Goal: Information Seeking & Learning: Learn about a topic

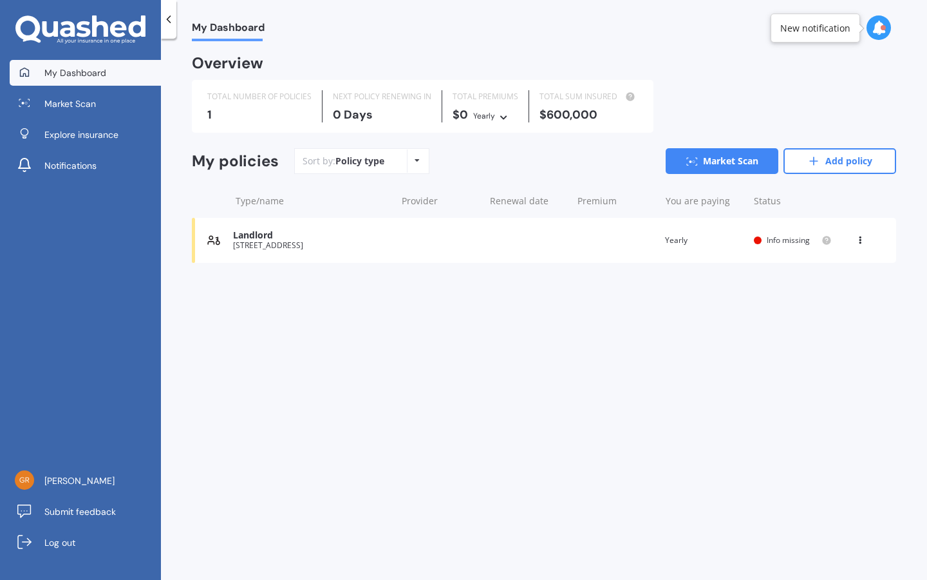
click at [800, 236] on span "Info missing" at bounding box center [788, 239] width 43 height 11
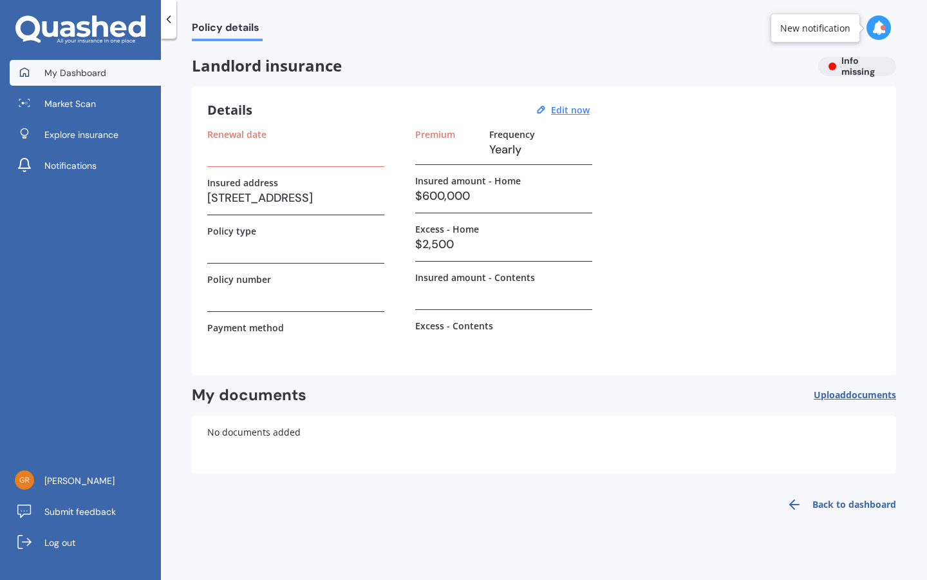
click at [106, 68] on link "My Dashboard" at bounding box center [85, 73] width 151 height 26
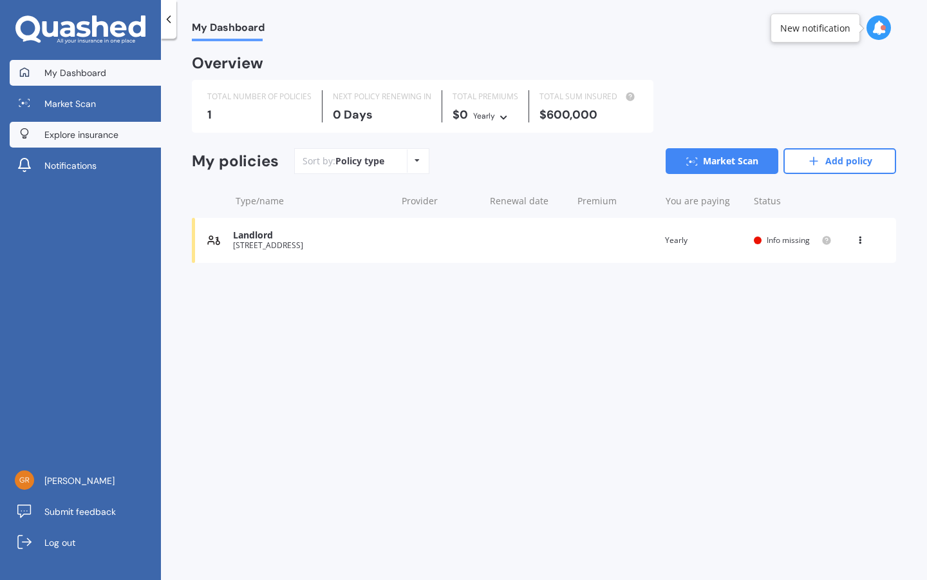
click at [108, 138] on span "Explore insurance" at bounding box center [81, 134] width 74 height 13
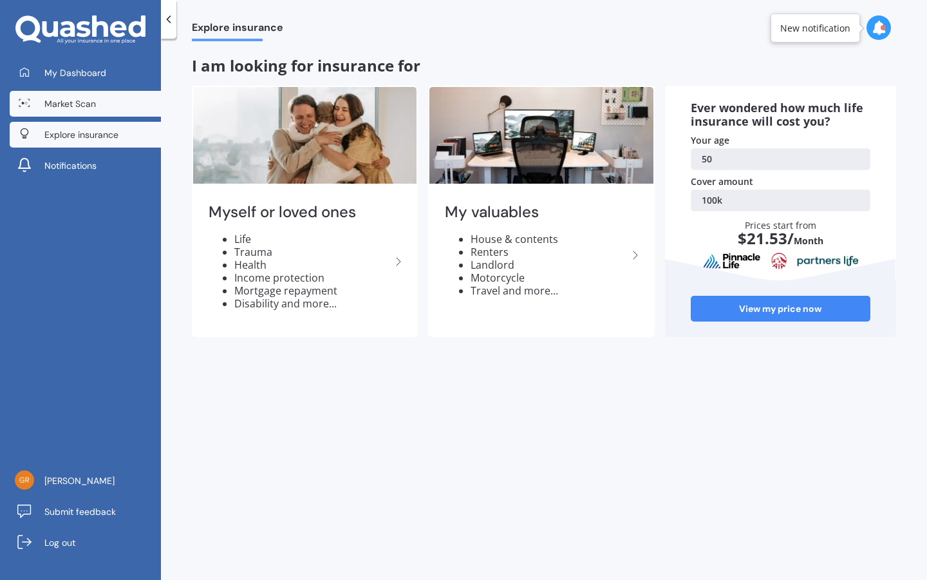
click at [99, 107] on link "Market Scan" at bounding box center [85, 104] width 151 height 26
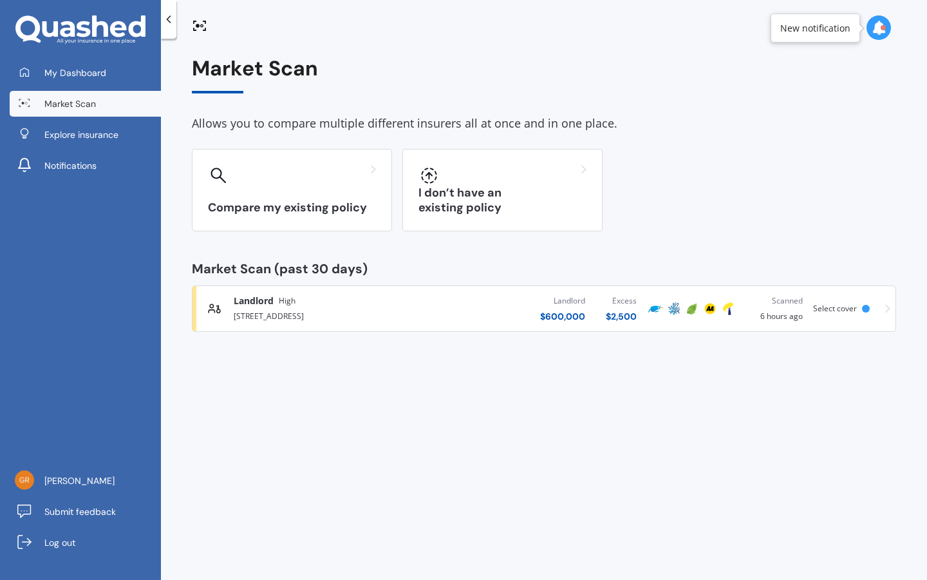
click at [260, 300] on span "Landlord" at bounding box center [254, 300] width 40 height 13
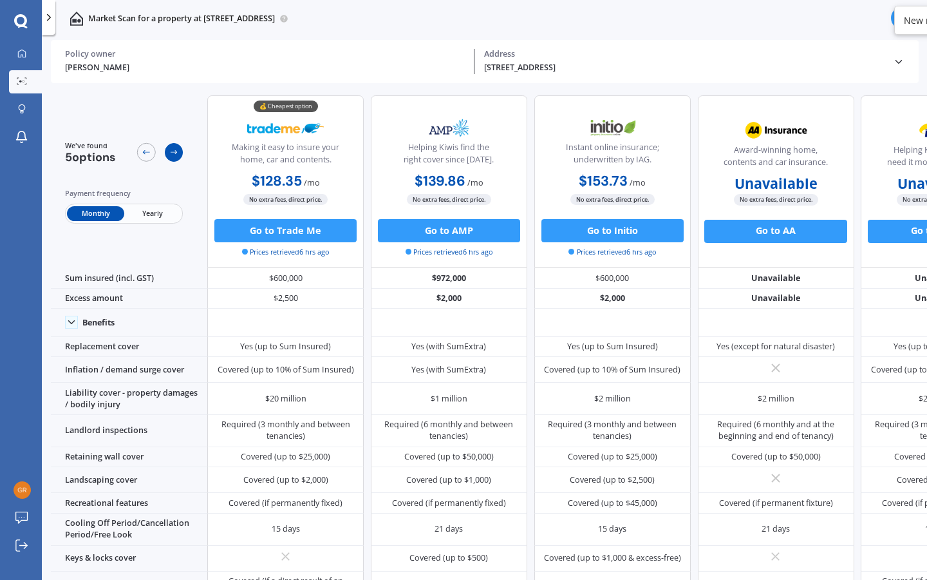
click at [176, 157] on div at bounding box center [174, 152] width 19 height 19
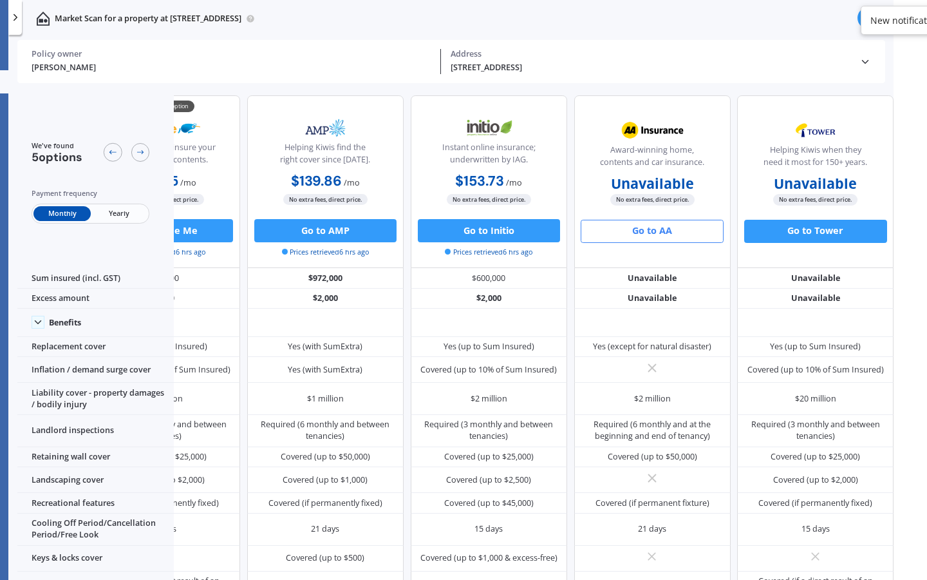
scroll to position [0, 33]
